Goal: Task Accomplishment & Management: Manage account settings

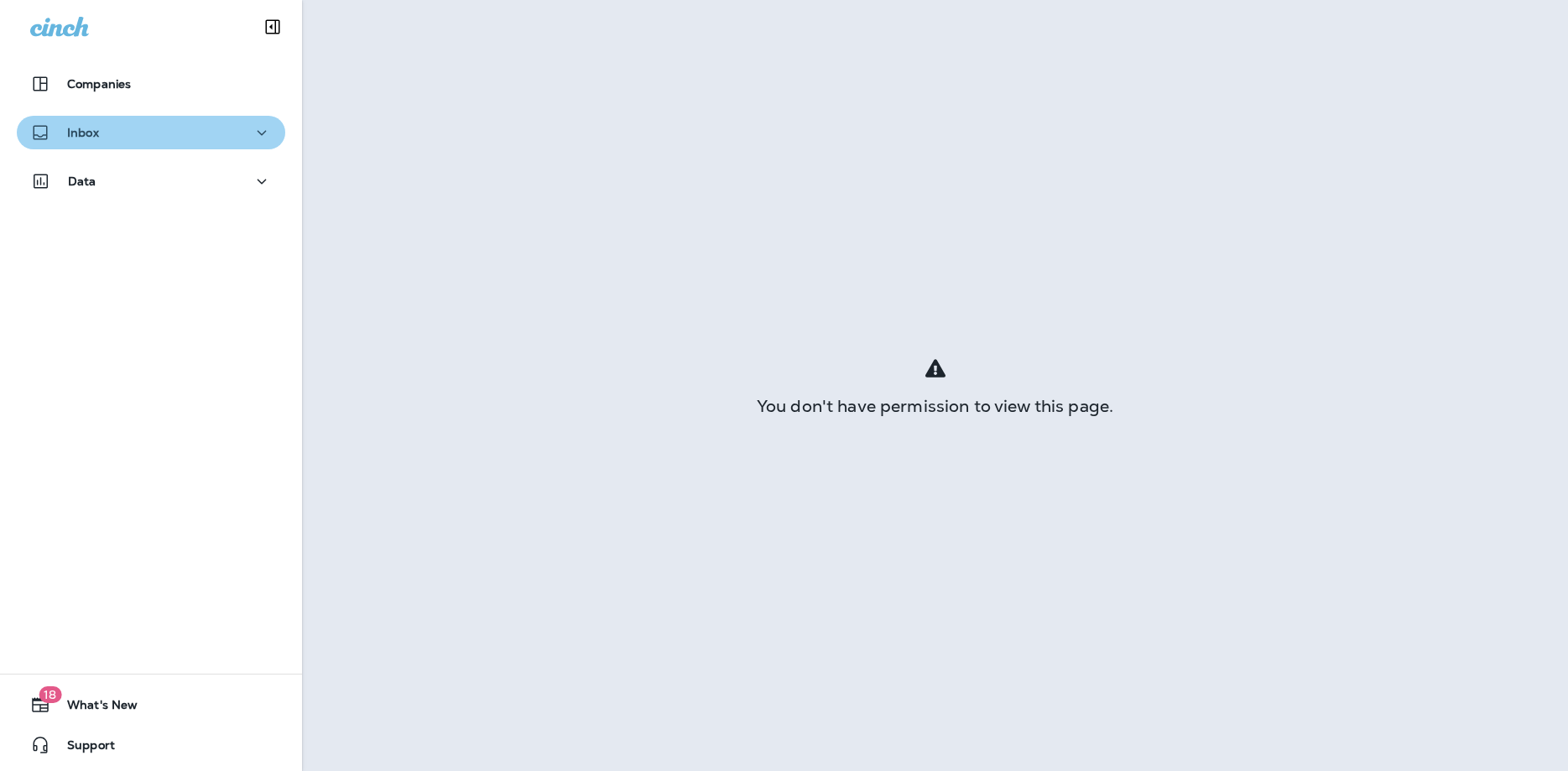
click at [108, 137] on div "Inbox" at bounding box center [151, 133] width 242 height 21
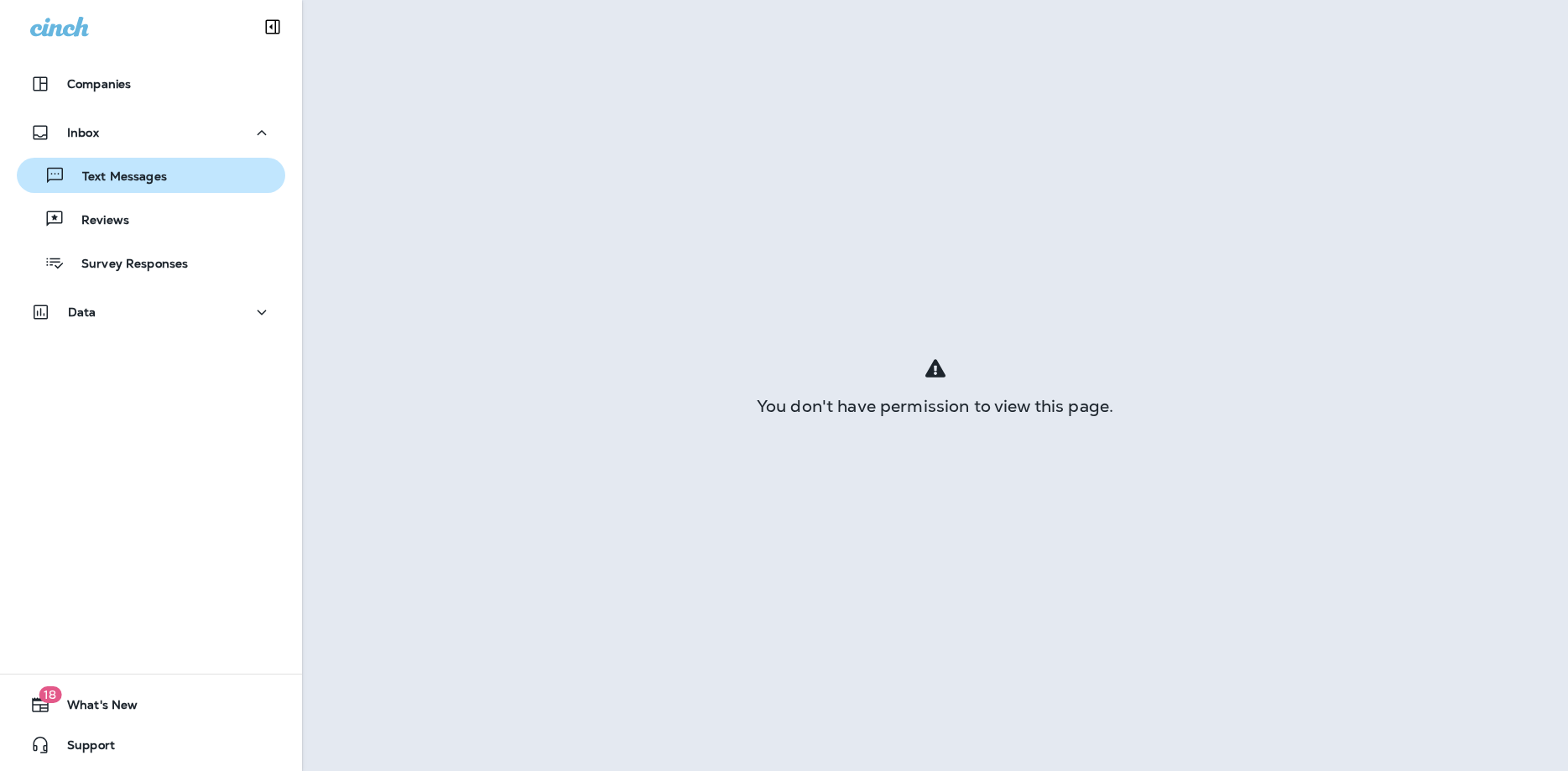
click at [116, 174] on p "Text Messages" at bounding box center [116, 177] width 101 height 16
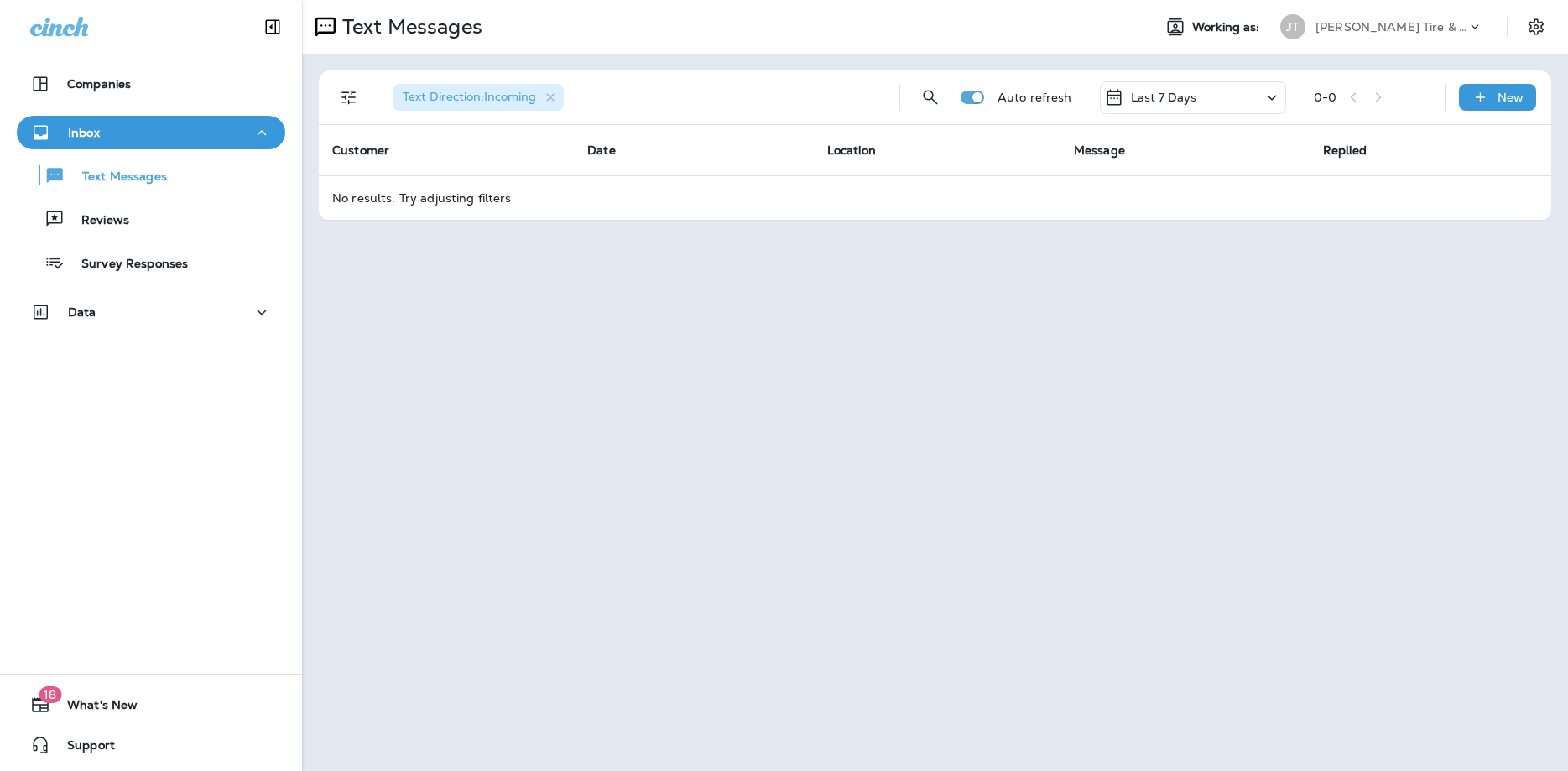
click at [1268, 97] on icon at bounding box center [1272, 98] width 20 height 21
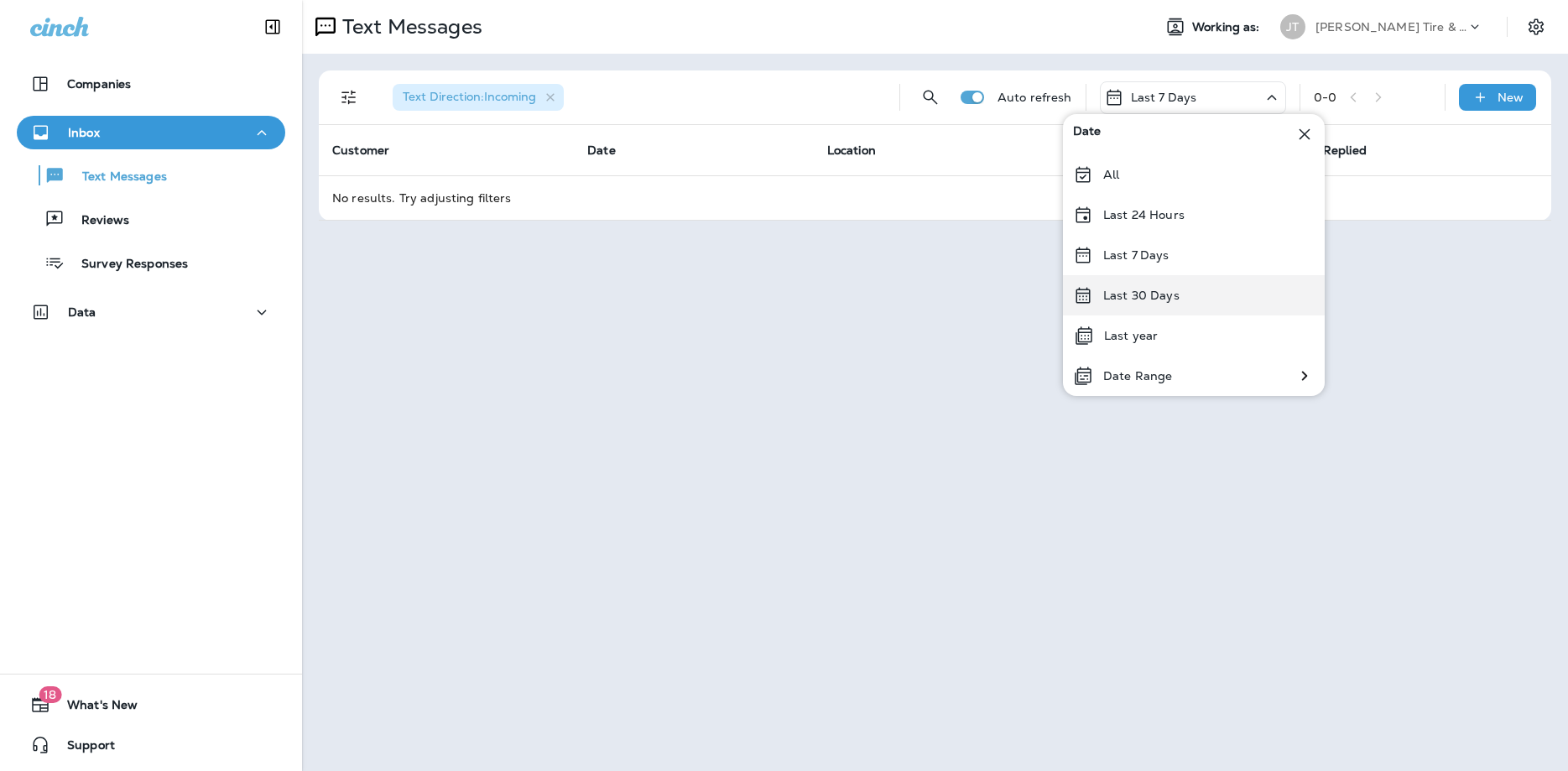
click at [1133, 303] on div "Last 30 Days" at bounding box center [1193, 296] width 262 height 41
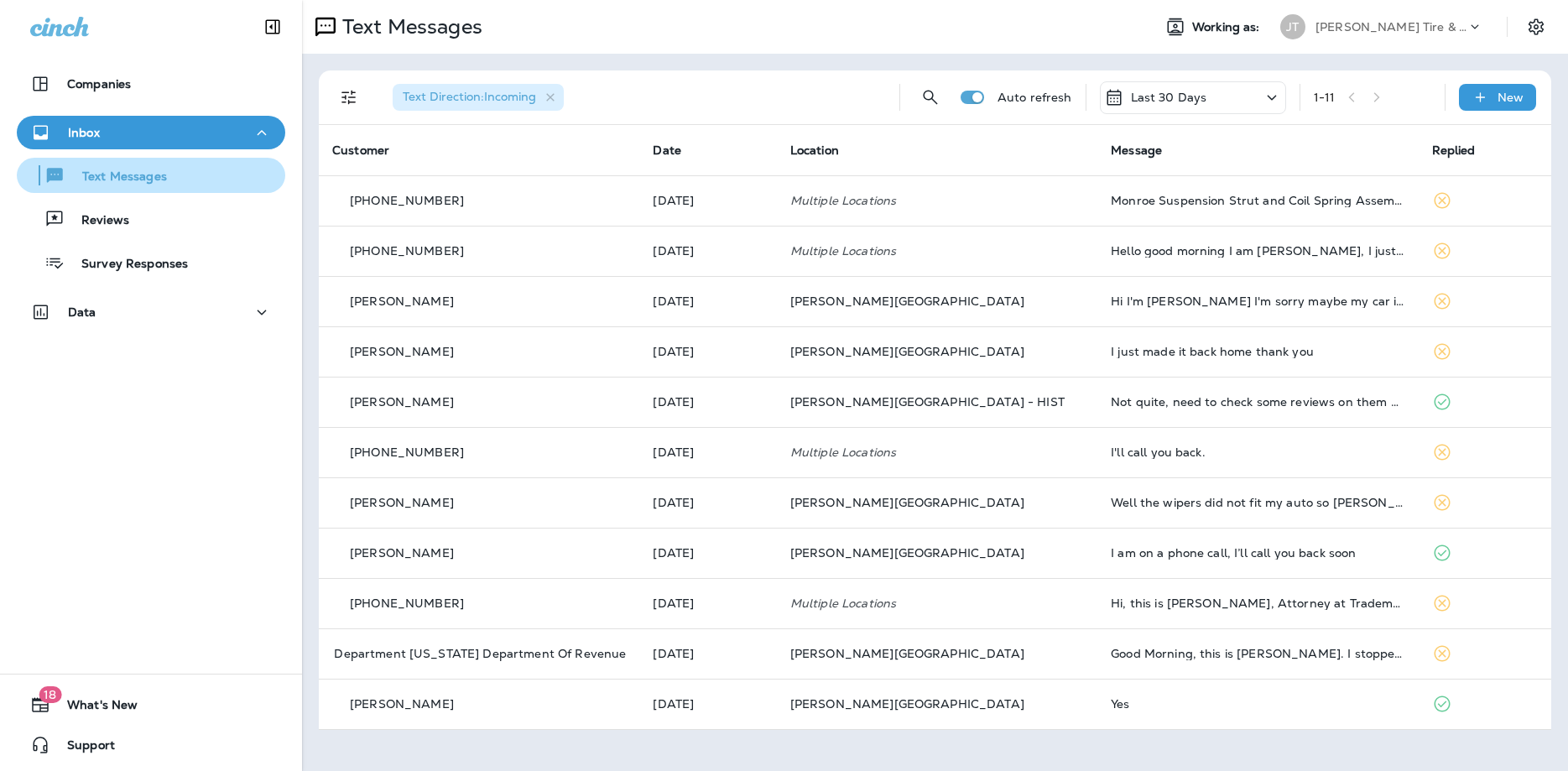
click at [108, 170] on p "Text Messages" at bounding box center [116, 177] width 101 height 16
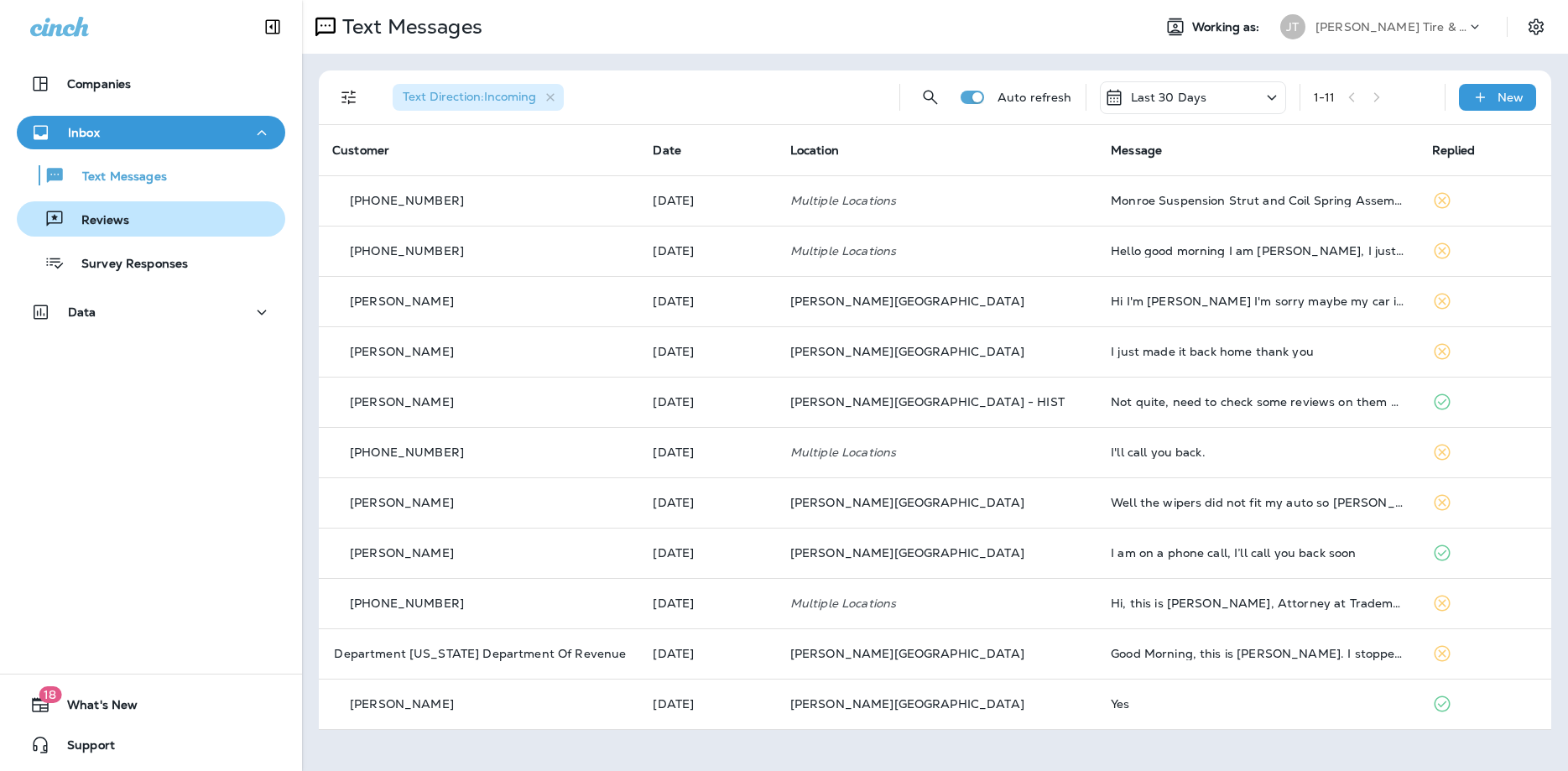
click at [86, 218] on p "Reviews" at bounding box center [96, 221] width 64 height 16
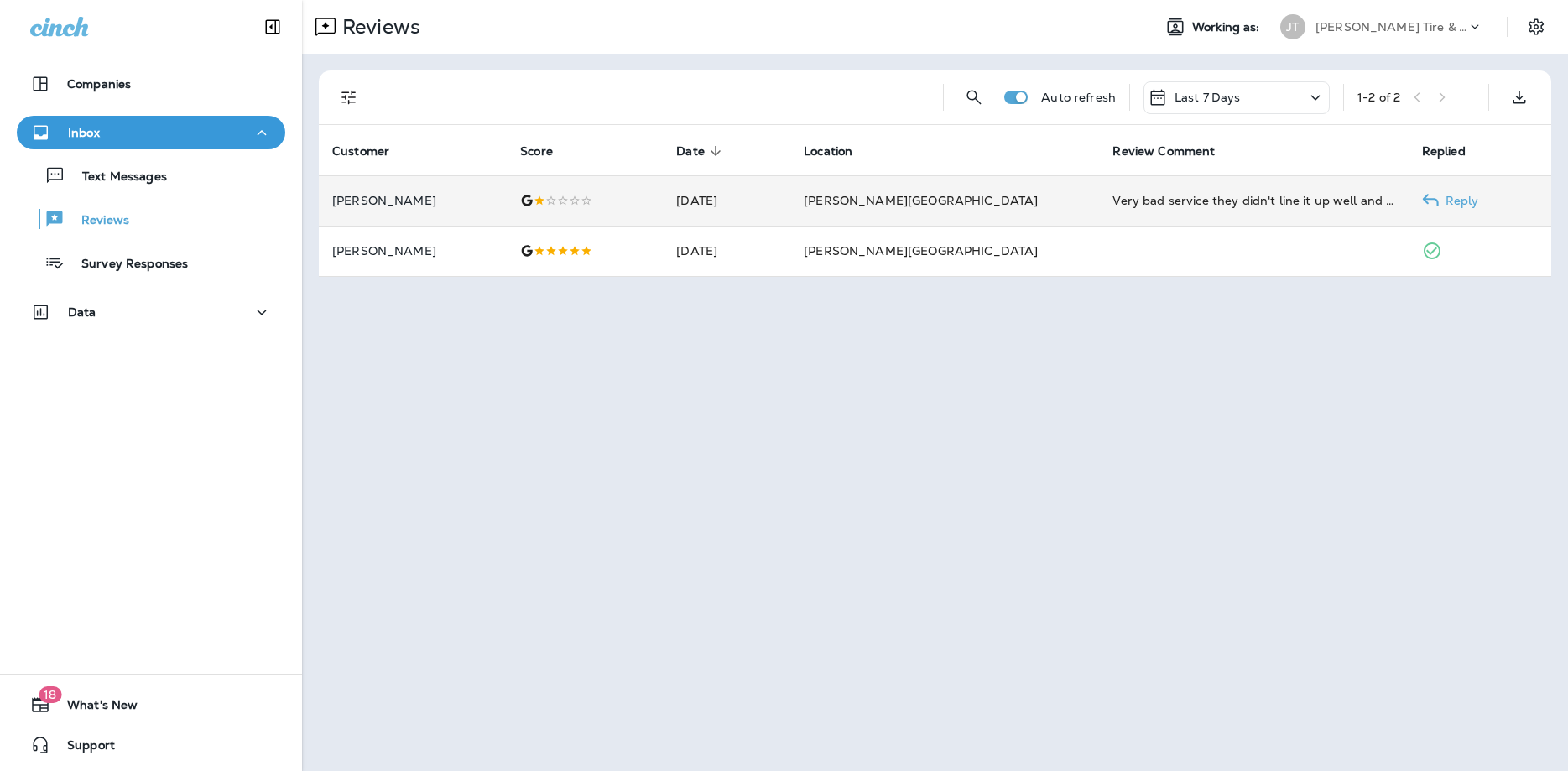
click at [1422, 198] on icon at bounding box center [1430, 200] width 17 height 17
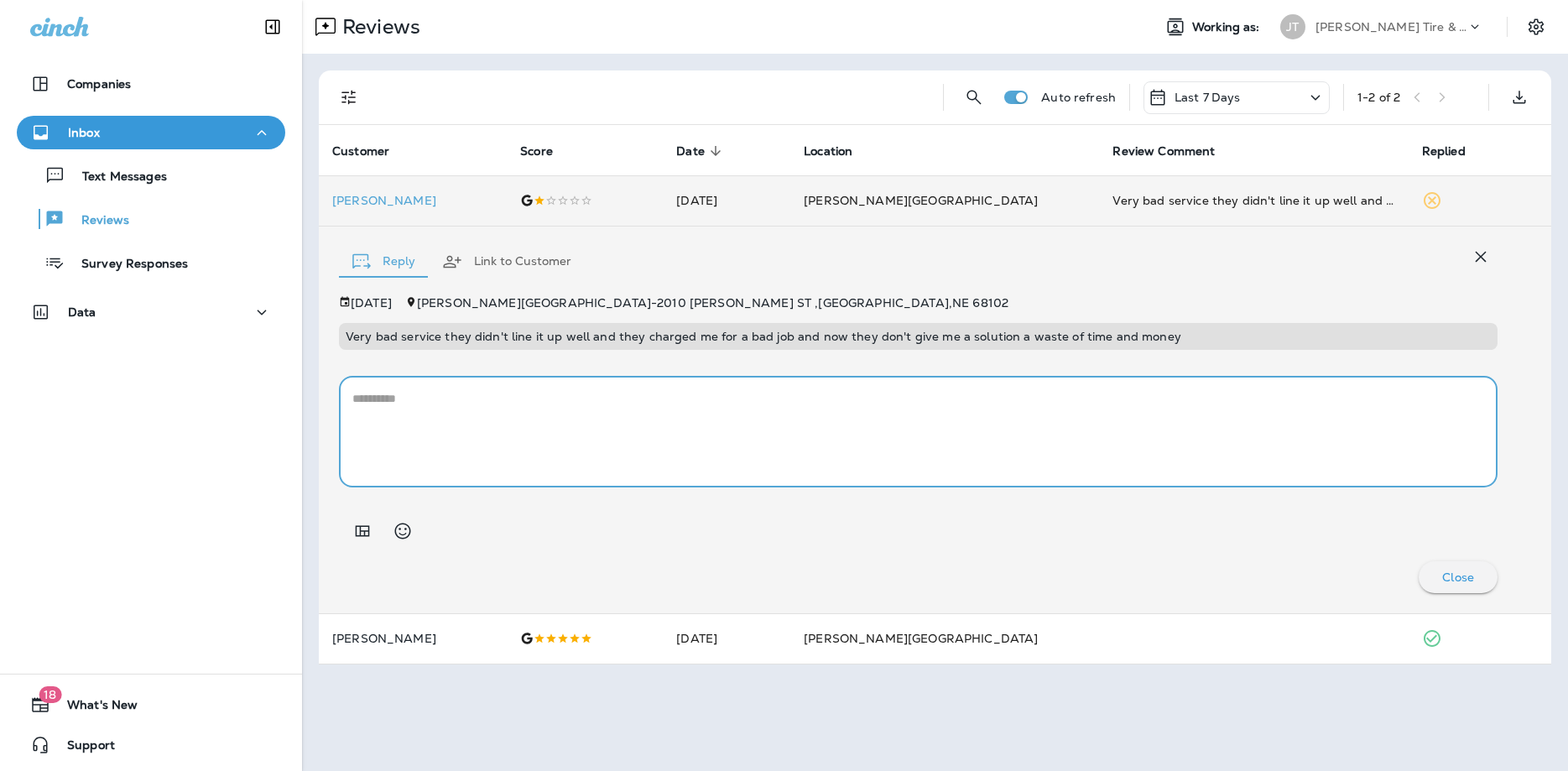
click at [512, 413] on textarea at bounding box center [918, 431] width 1131 height 84
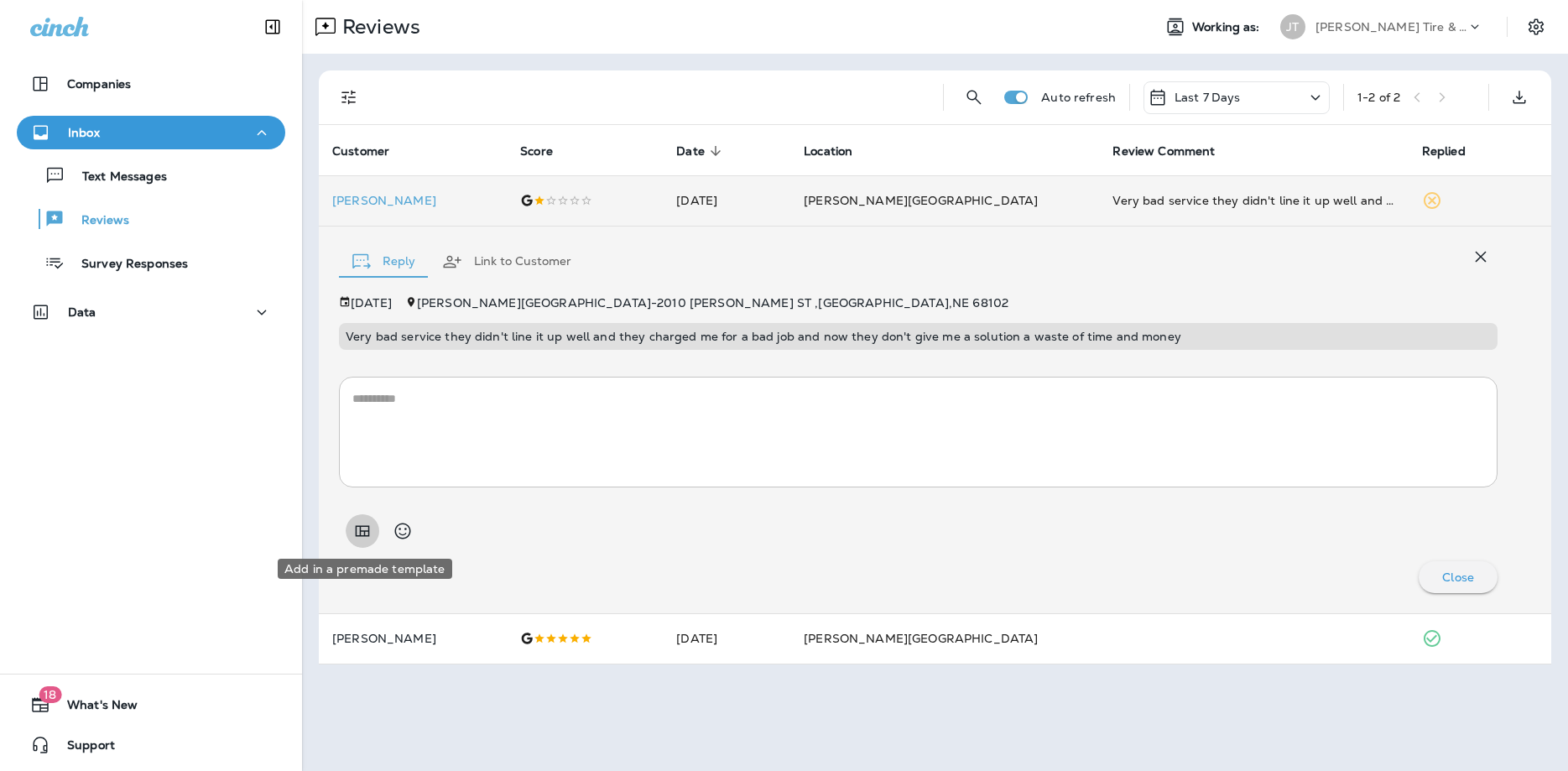
click at [358, 533] on icon "Add in a premade template" at bounding box center [362, 531] width 20 height 20
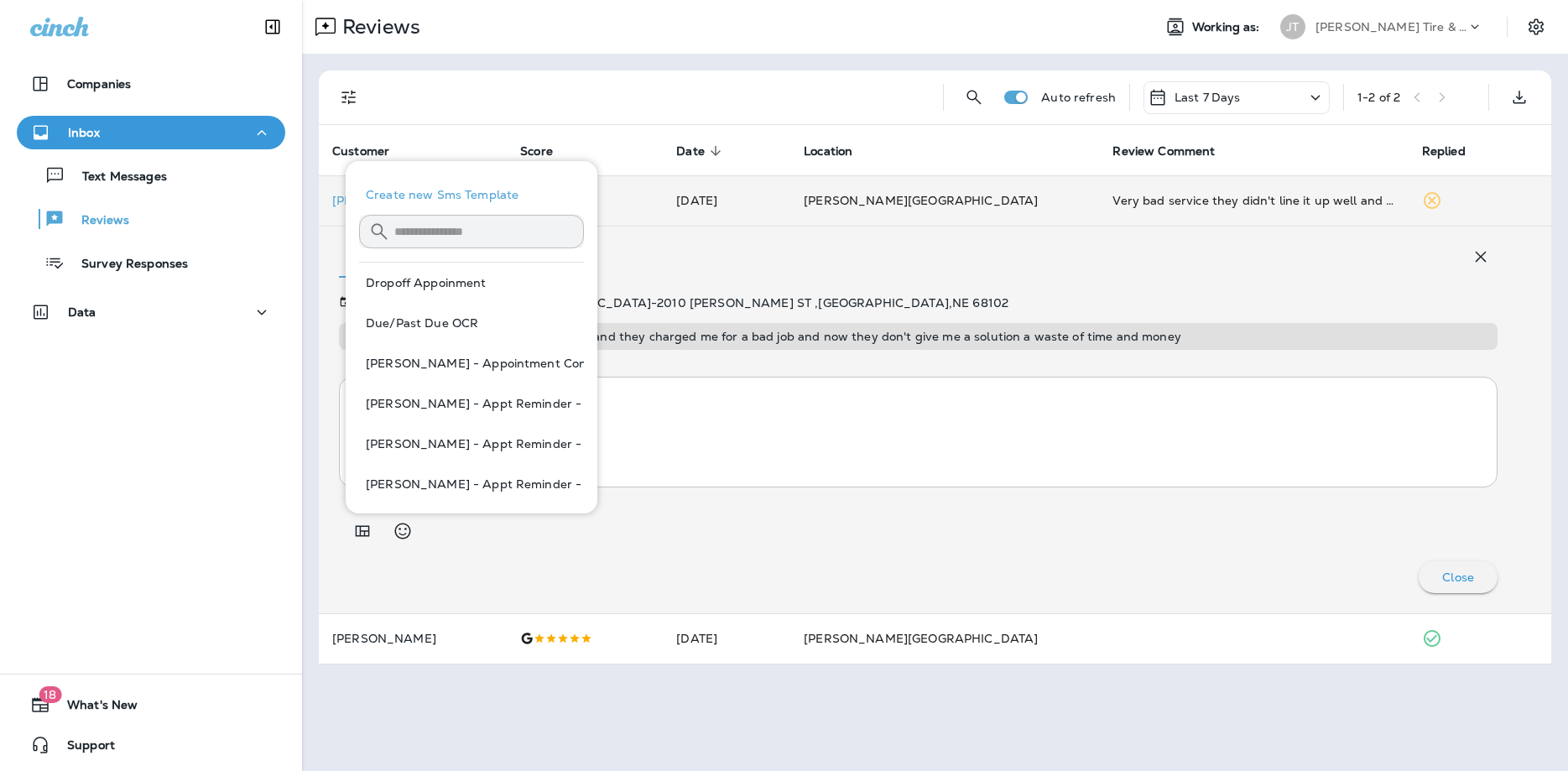
click at [737, 567] on div "Close" at bounding box center [918, 577] width 1159 height 32
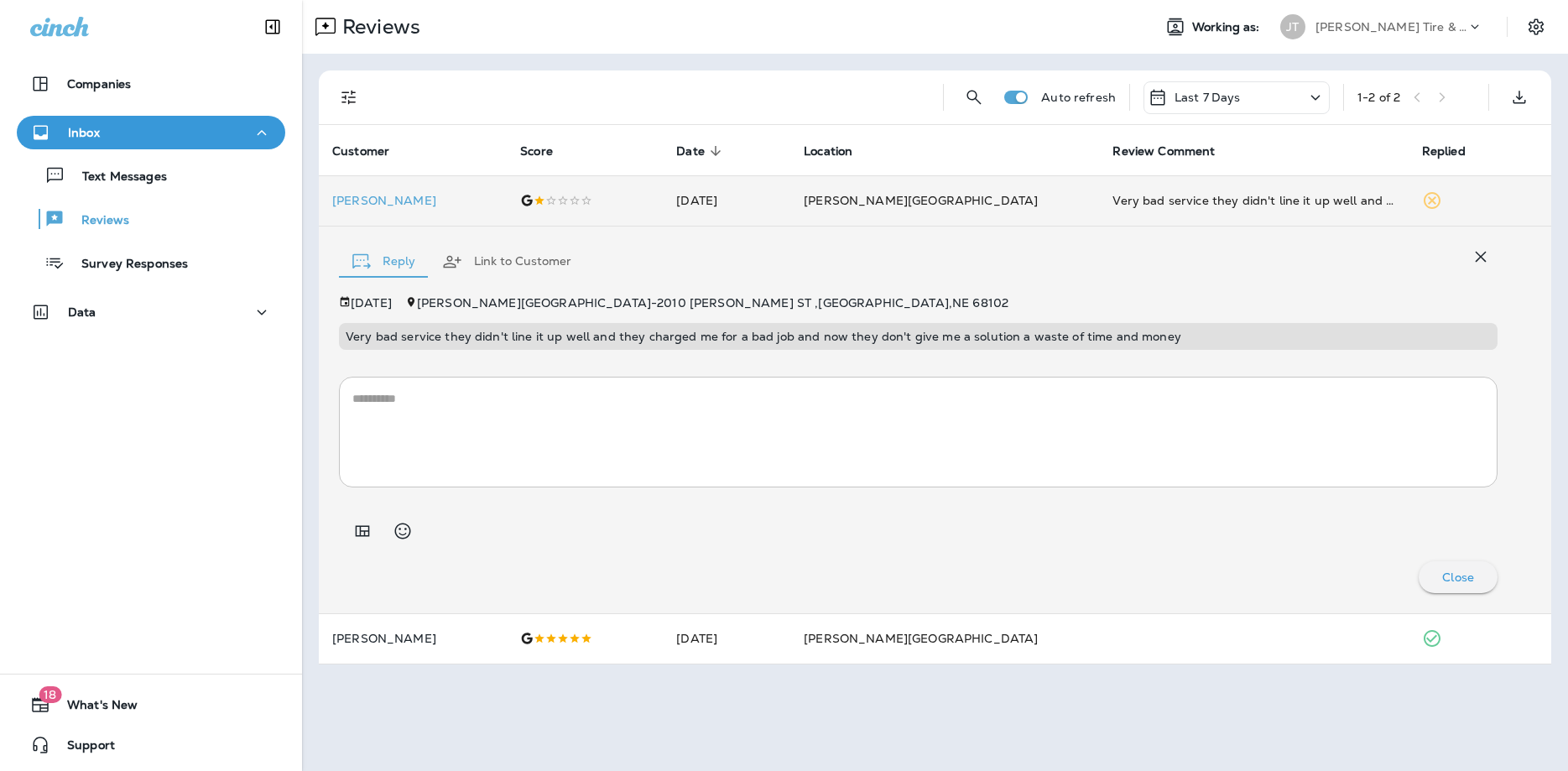
click at [487, 432] on textarea at bounding box center [918, 431] width 1131 height 84
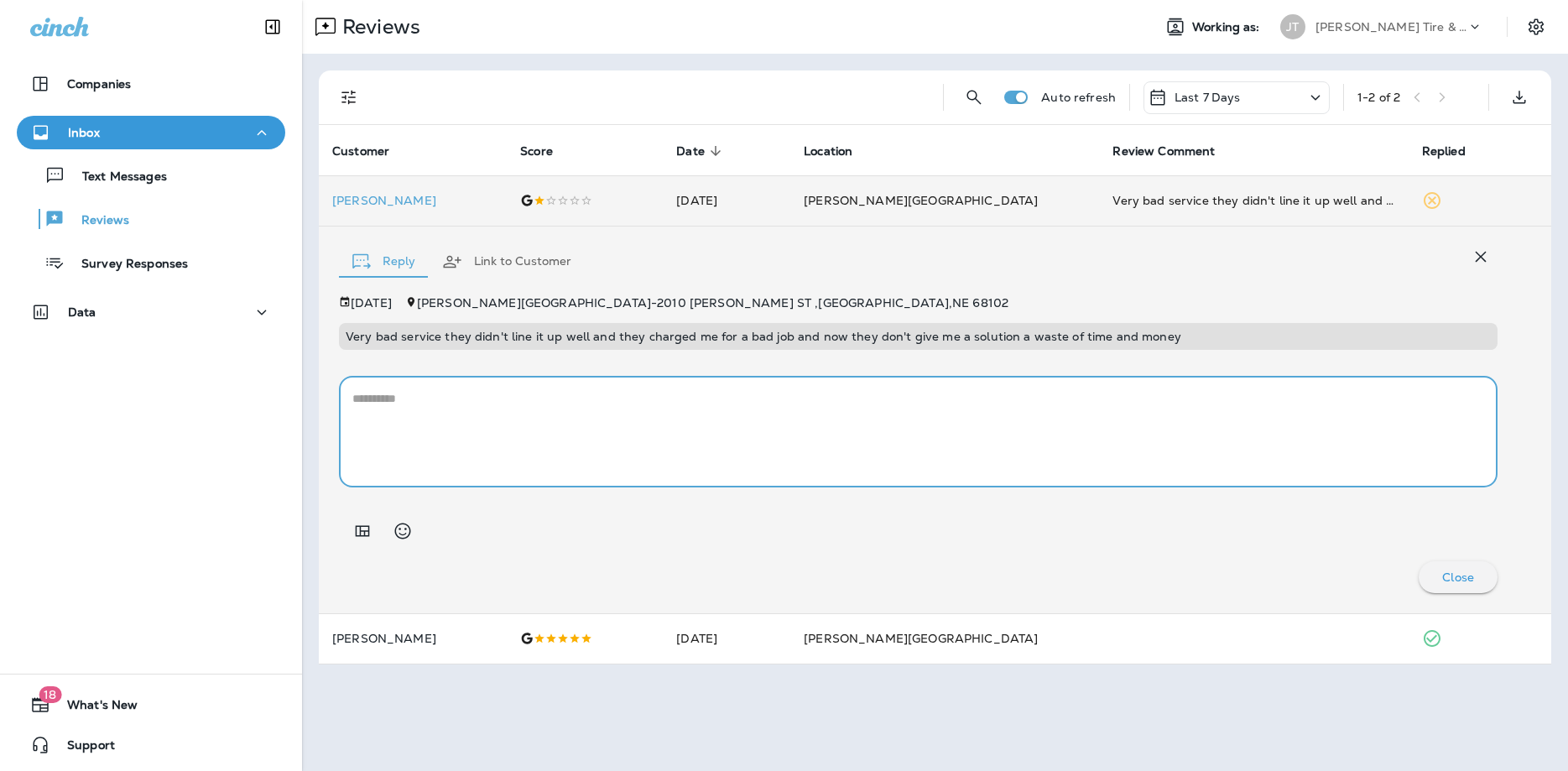
click at [647, 388] on div "* ​" at bounding box center [918, 432] width 1159 height 111
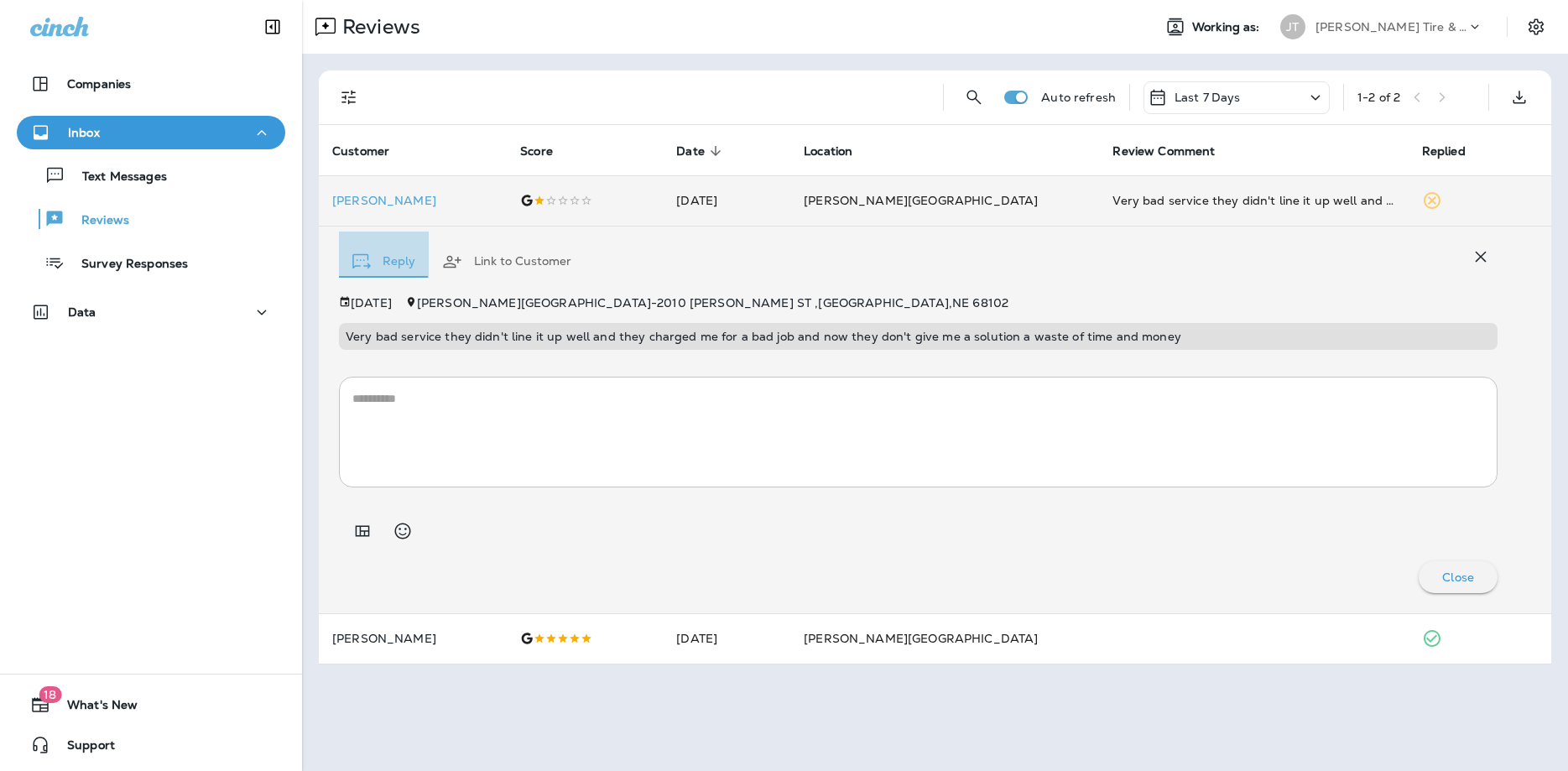
click at [385, 263] on button "Reply" at bounding box center [384, 262] width 90 height 61
click at [431, 403] on textarea at bounding box center [918, 431] width 1131 height 84
click at [1483, 255] on icon "button" at bounding box center [1482, 257] width 11 height 11
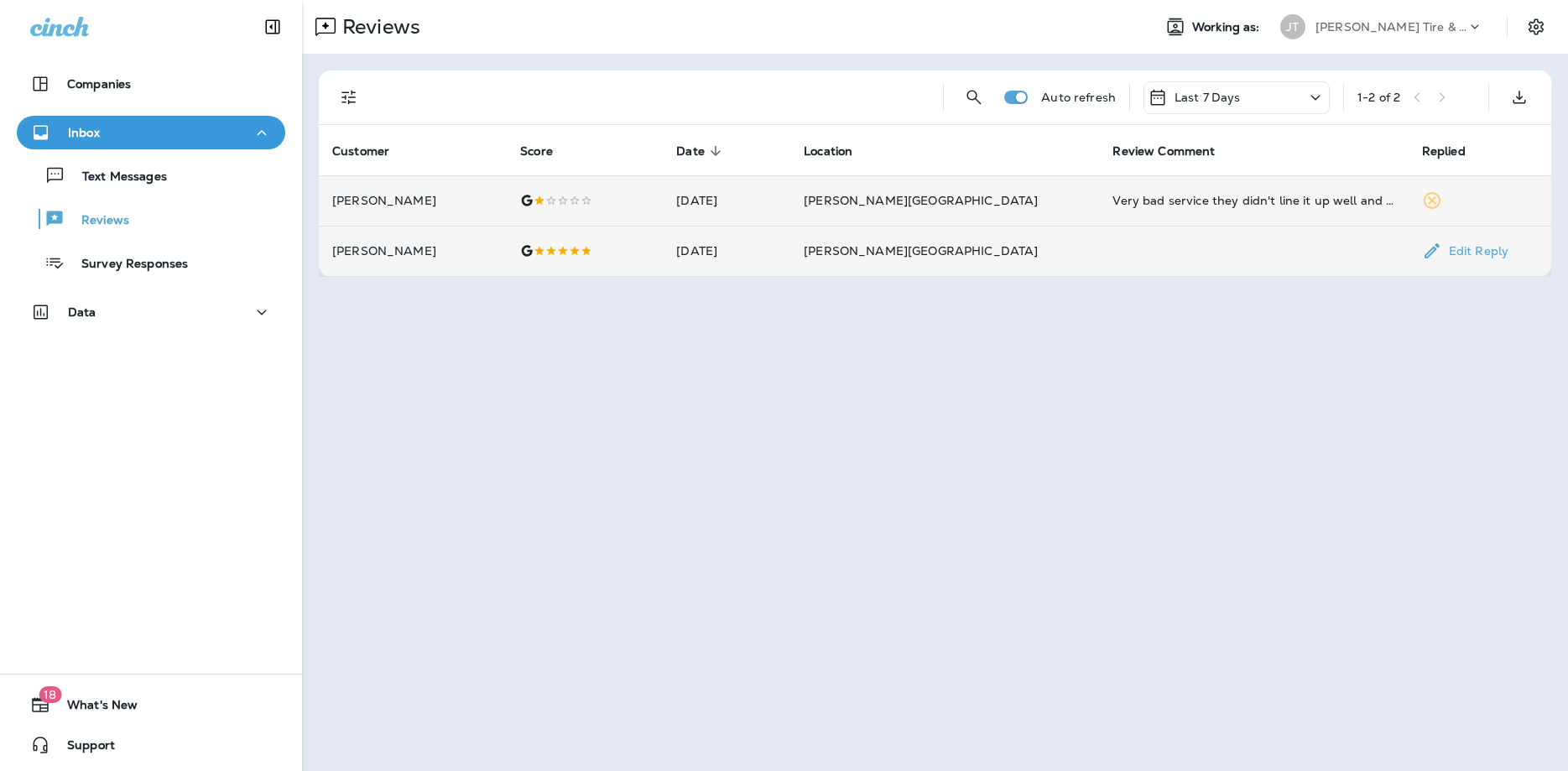
click at [1442, 249] on p "Edit Reply" at bounding box center [1475, 251] width 66 height 13
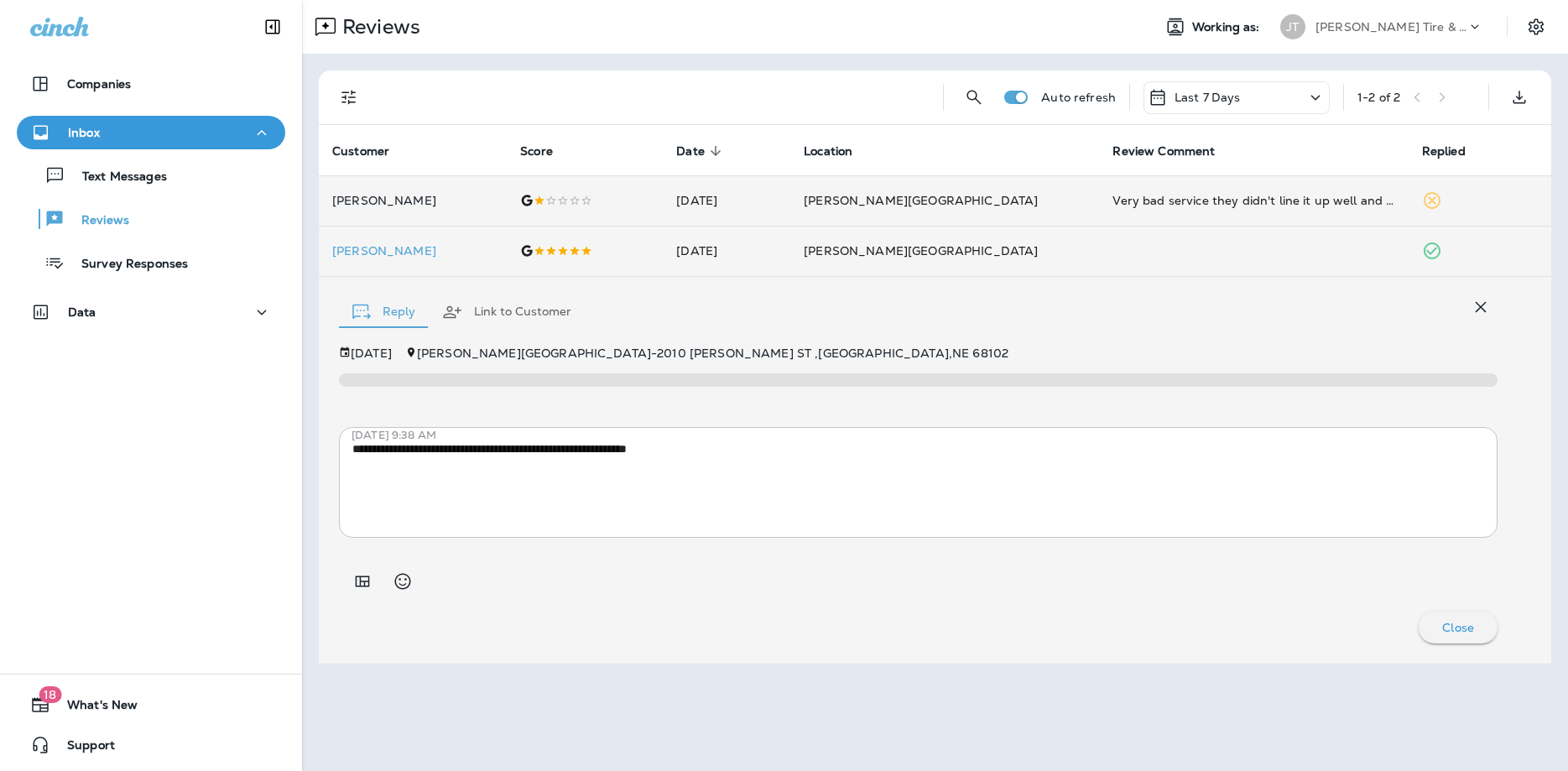
click at [773, 23] on div "Reviews" at bounding box center [721, 26] width 837 height 34
click at [1430, 154] on span "Replied" at bounding box center [1444, 152] width 43 height 14
click at [649, 201] on div at bounding box center [585, 200] width 130 height 13
